Goal: Book appointment/travel/reservation

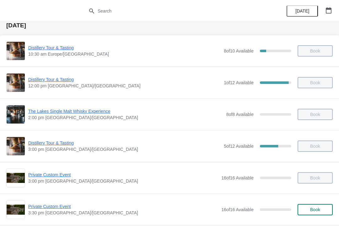
scroll to position [29, 0]
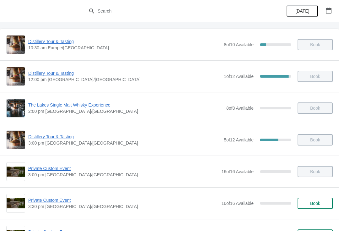
click at [56, 139] on span "Distillery Tour & Tasting" at bounding box center [124, 136] width 192 height 6
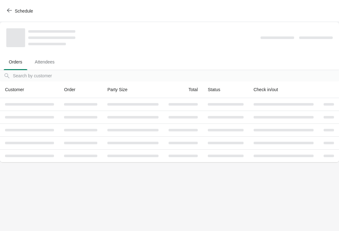
scroll to position [0, 0]
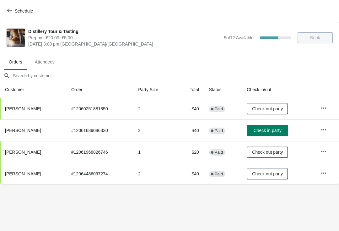
click at [11, 11] on icon "button" at bounding box center [9, 10] width 5 height 5
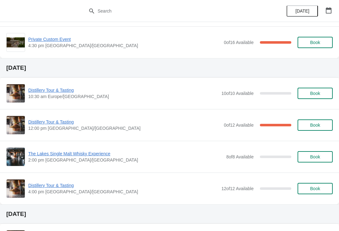
scroll to position [258, 0]
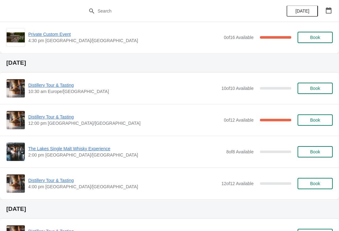
click at [55, 116] on span "Distillery Tour & Tasting" at bounding box center [124, 117] width 192 height 6
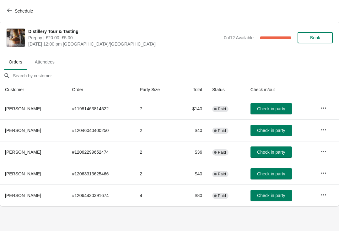
click at [11, 7] on button "Schedule" at bounding box center [20, 10] width 35 height 11
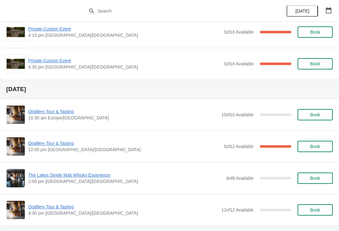
scroll to position [225, 0]
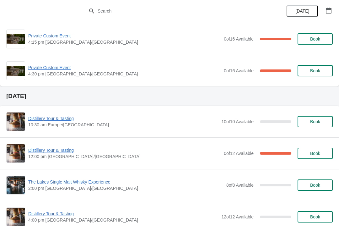
click at [57, 150] on span "Distillery Tour & Tasting" at bounding box center [124, 150] width 192 height 6
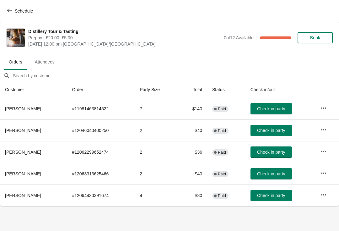
scroll to position [0, 0]
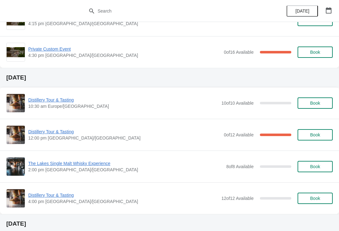
scroll to position [244, 0]
click at [48, 134] on span "Distillery Tour & Tasting" at bounding box center [124, 131] width 192 height 6
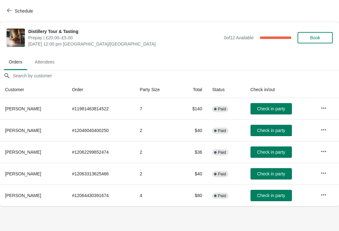
click at [9, 14] on button "Schedule" at bounding box center [20, 10] width 35 height 11
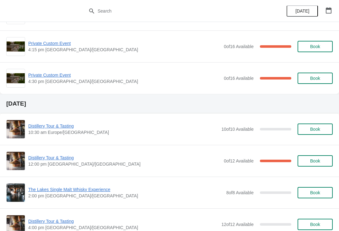
scroll to position [218, 0]
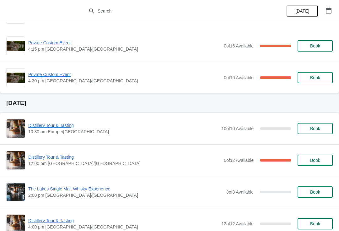
click at [52, 156] on span "Distillery Tour & Tasting" at bounding box center [124, 157] width 192 height 6
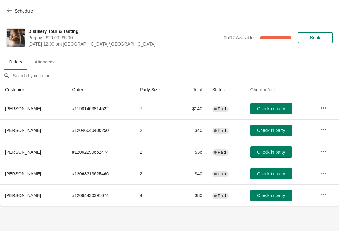
scroll to position [0, 0]
click at [320, 106] on button "button" at bounding box center [323, 107] width 11 height 11
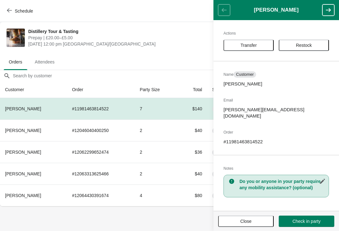
click at [323, 178] on icon "button" at bounding box center [322, 181] width 6 height 6
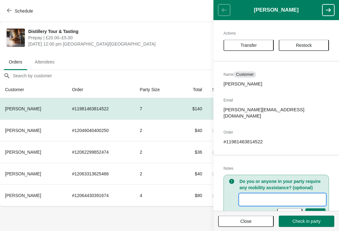
click at [259, 194] on input "New Value" at bounding box center [282, 199] width 86 height 11
type input "Only 6on the tour."
click at [317, 211] on span "Save" at bounding box center [315, 213] width 10 height 5
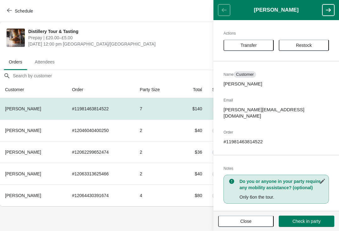
click at [248, 218] on span "Close" at bounding box center [245, 220] width 11 height 5
